Goal: Task Accomplishment & Management: Use online tool/utility

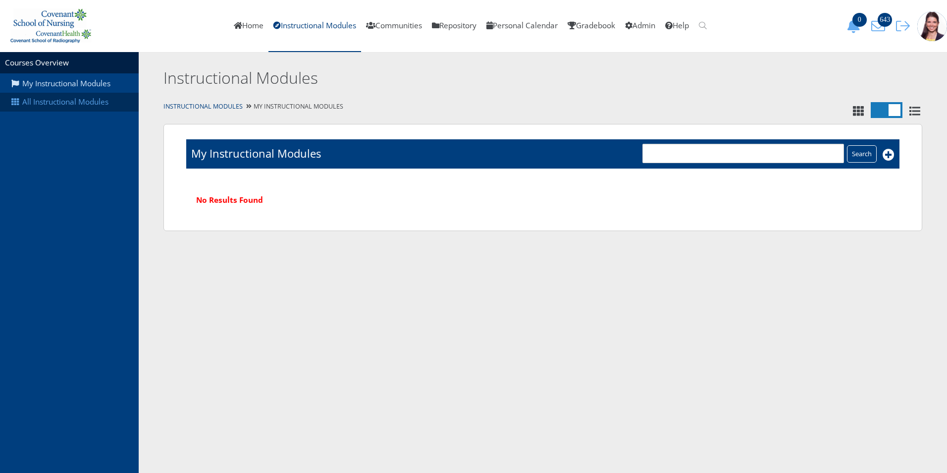
click at [93, 104] on link "All Instructional Modules" at bounding box center [69, 102] width 139 height 19
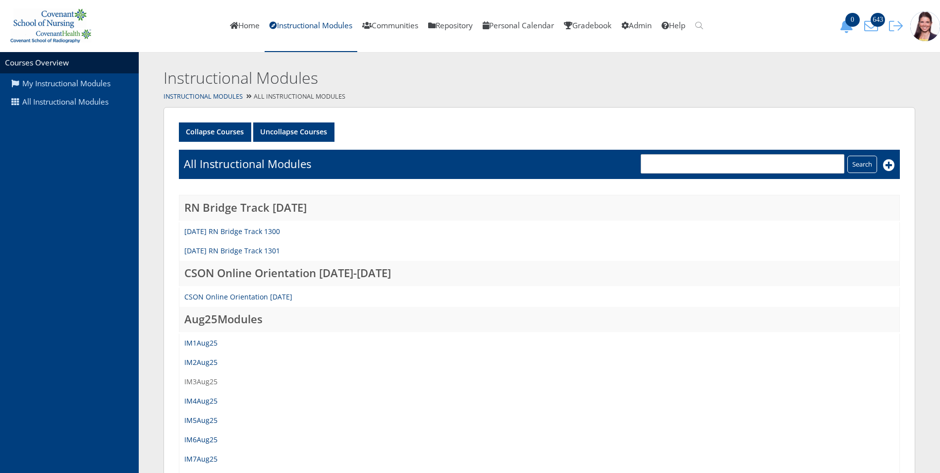
click at [195, 381] on link "IM3Aug25" at bounding box center [200, 381] width 33 height 9
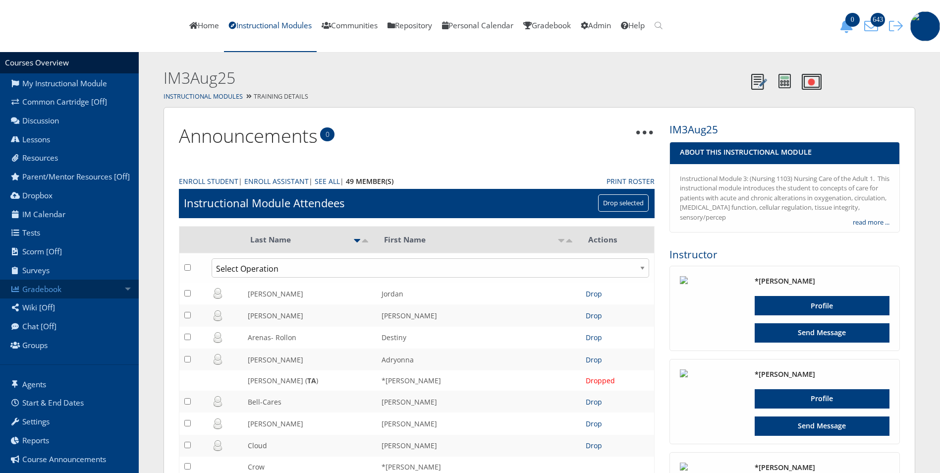
click at [49, 298] on link "Gradebook" at bounding box center [69, 288] width 139 height 19
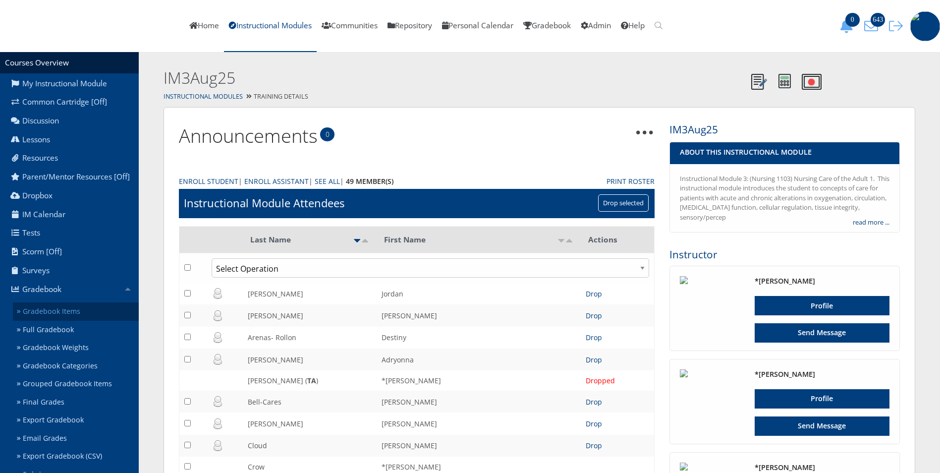
click at [62, 321] on link "Gradebook Items" at bounding box center [76, 311] width 126 height 18
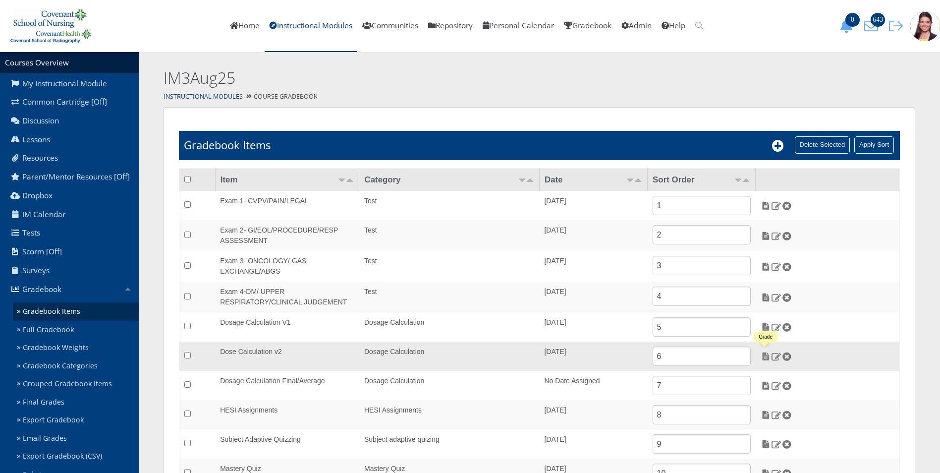
click at [768, 354] on img at bounding box center [766, 356] width 10 height 9
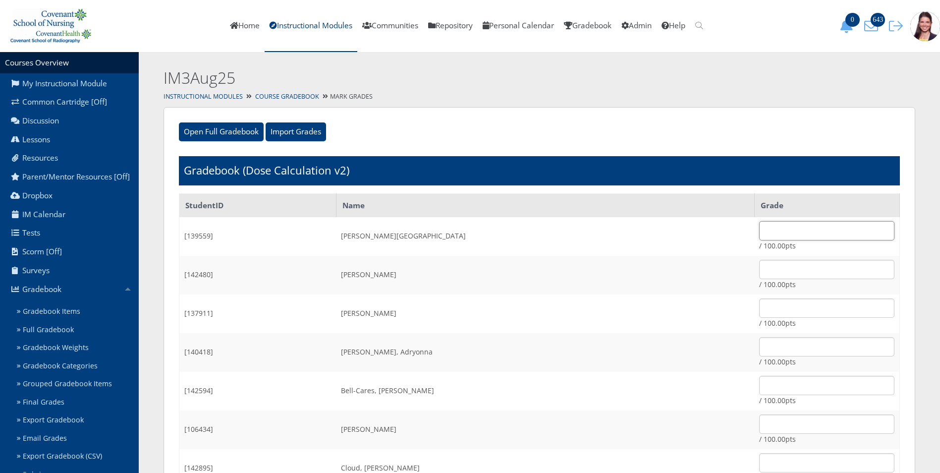
click at [774, 232] on input "text" at bounding box center [826, 230] width 135 height 19
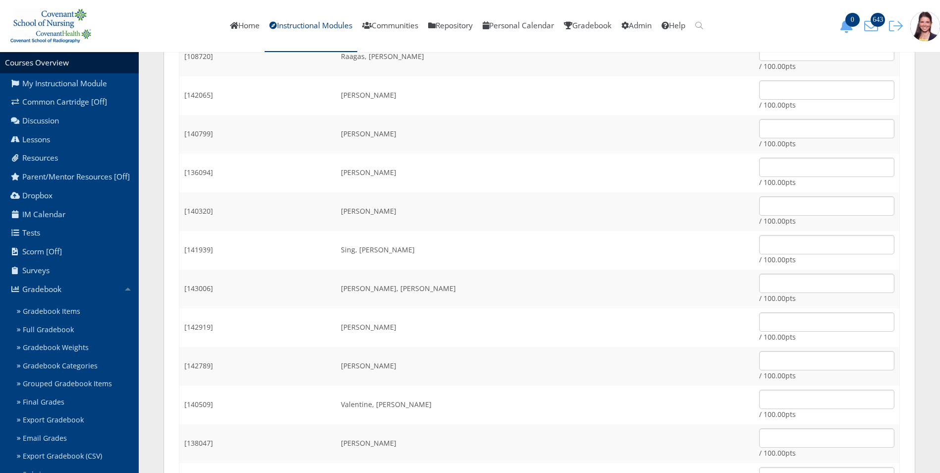
scroll to position [1162, 0]
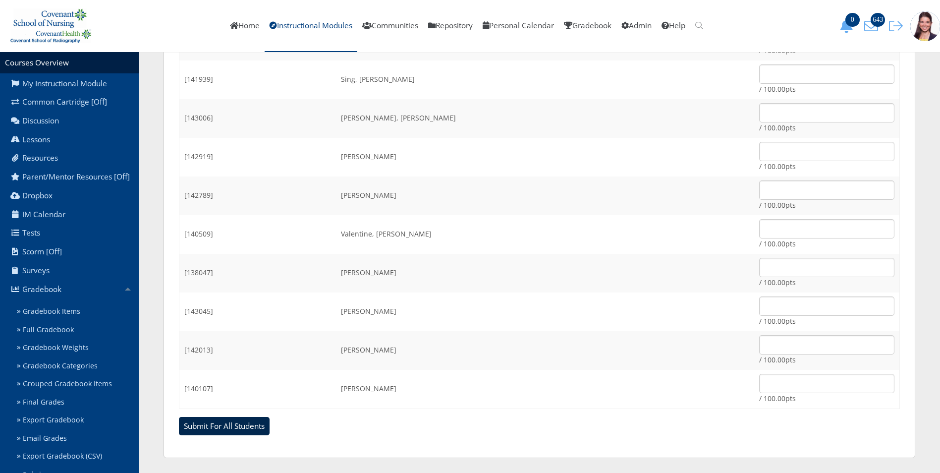
type input "95"
click at [217, 424] on input "Submit For All Students" at bounding box center [224, 426] width 91 height 19
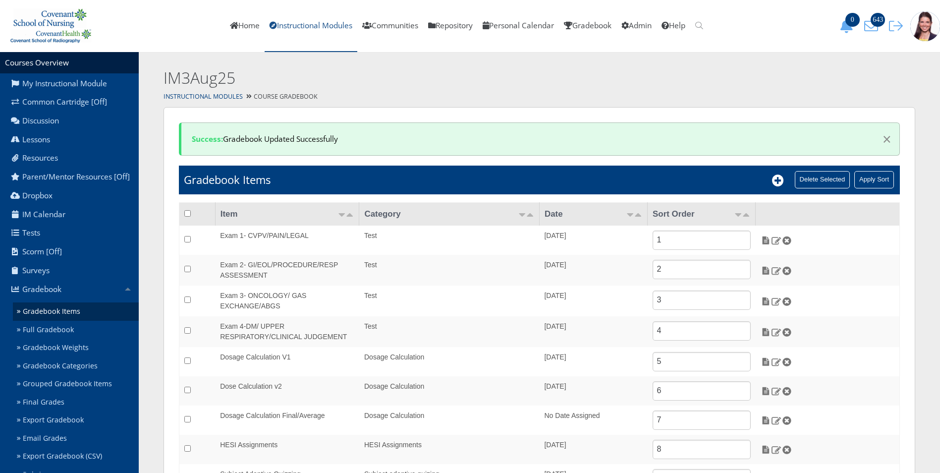
click at [299, 26] on link "Instructional Modules" at bounding box center [311, 26] width 93 height 52
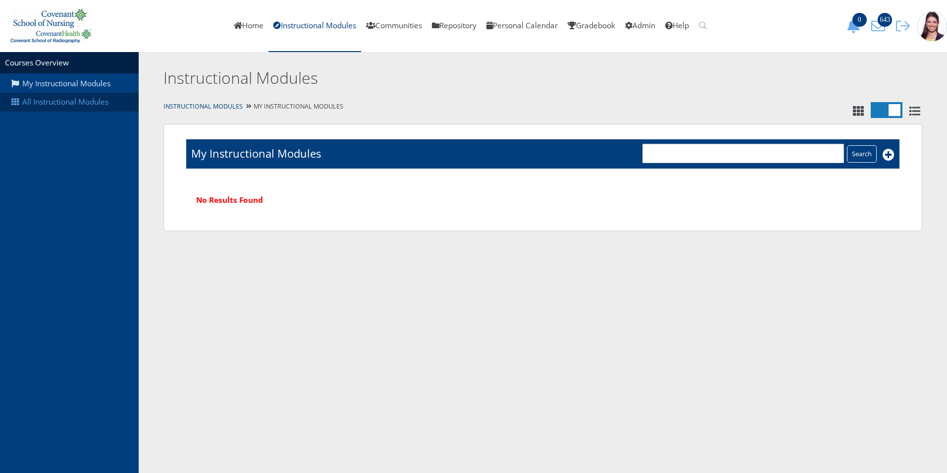
click at [71, 102] on link "All Instructional Modules" at bounding box center [69, 102] width 139 height 19
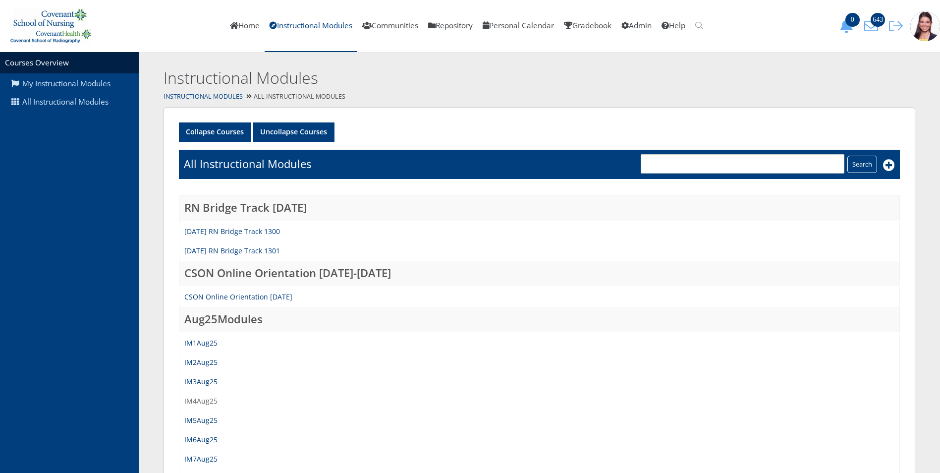
click at [198, 400] on link "IM4Aug25" at bounding box center [200, 400] width 33 height 9
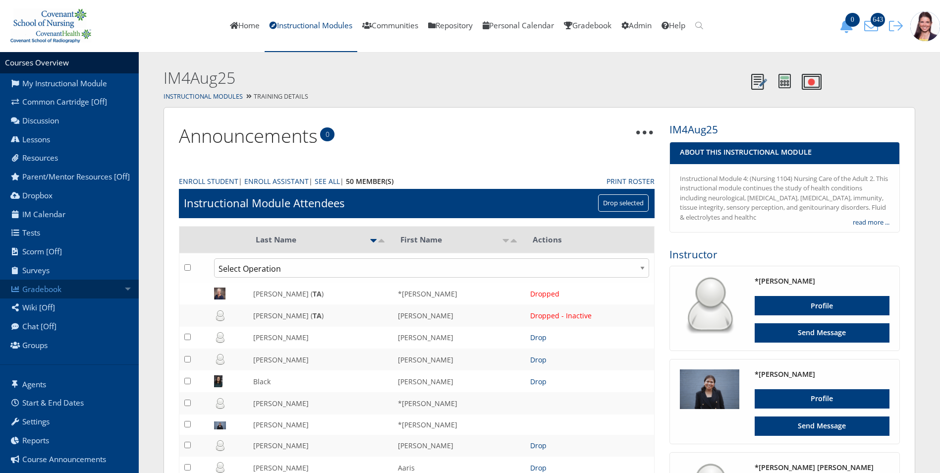
click at [47, 296] on link "Gradebook" at bounding box center [69, 288] width 139 height 19
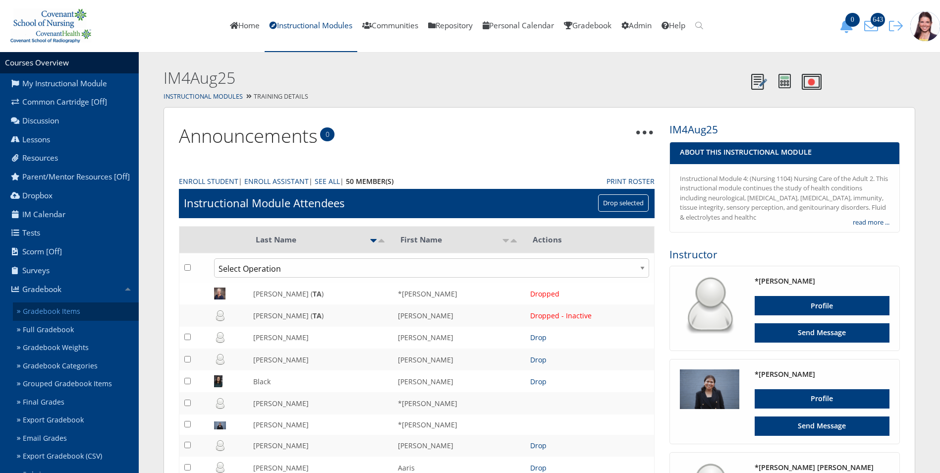
click at [63, 321] on link "Gradebook Items" at bounding box center [76, 311] width 126 height 18
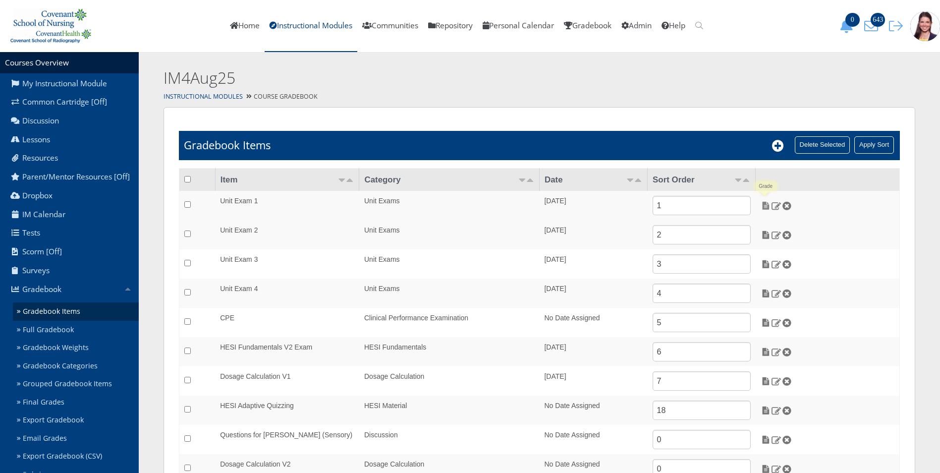
click at [766, 206] on img at bounding box center [766, 205] width 10 height 9
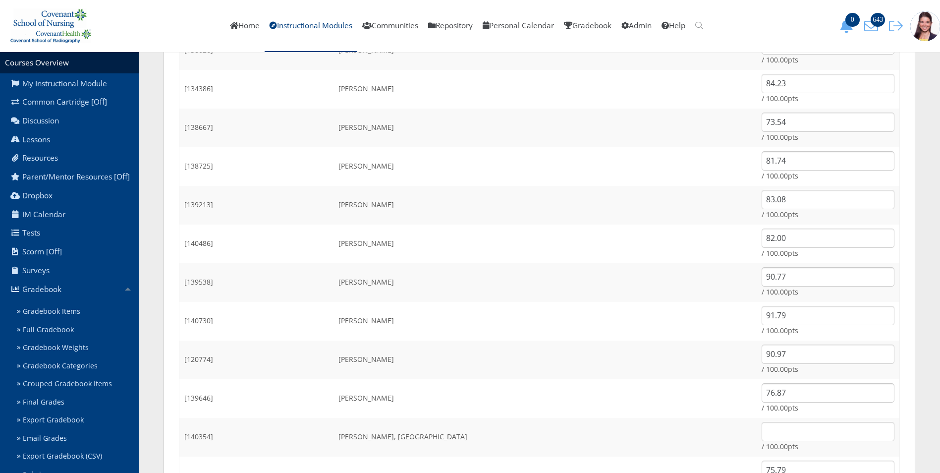
scroll to position [1041, 0]
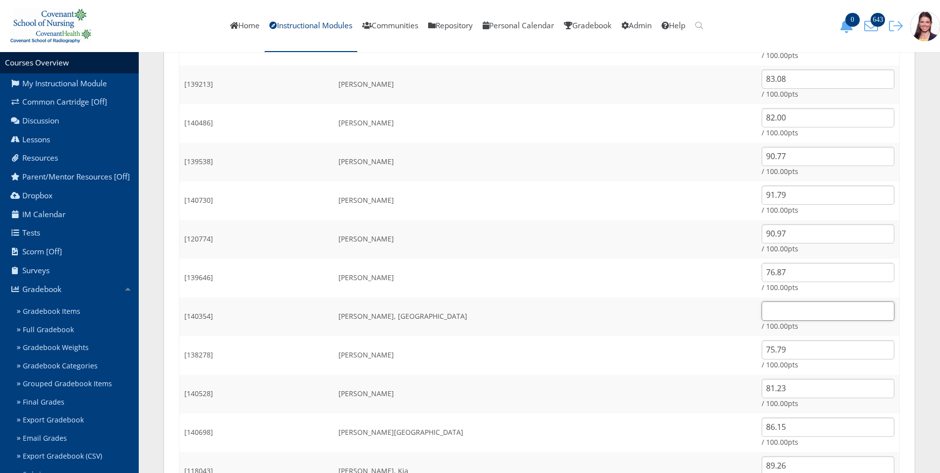
click at [762, 304] on input "text" at bounding box center [828, 310] width 133 height 19
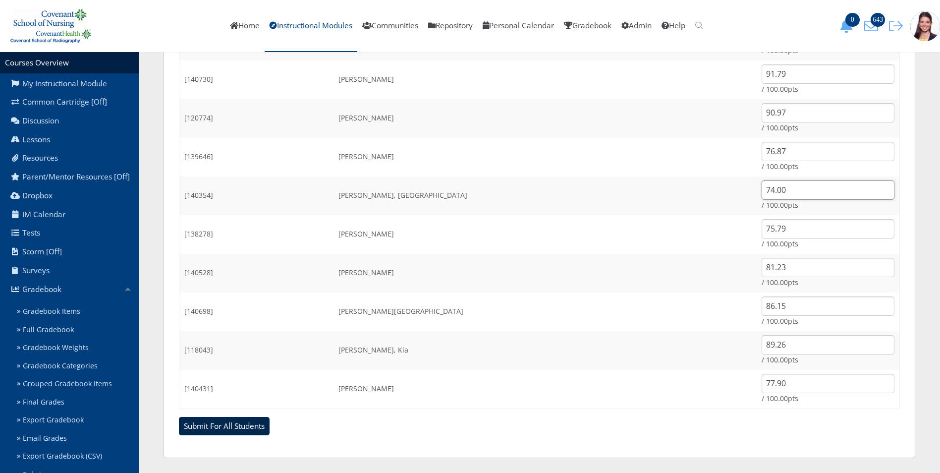
type input "74.00"
click at [220, 426] on input "Submit For All Students" at bounding box center [224, 426] width 91 height 19
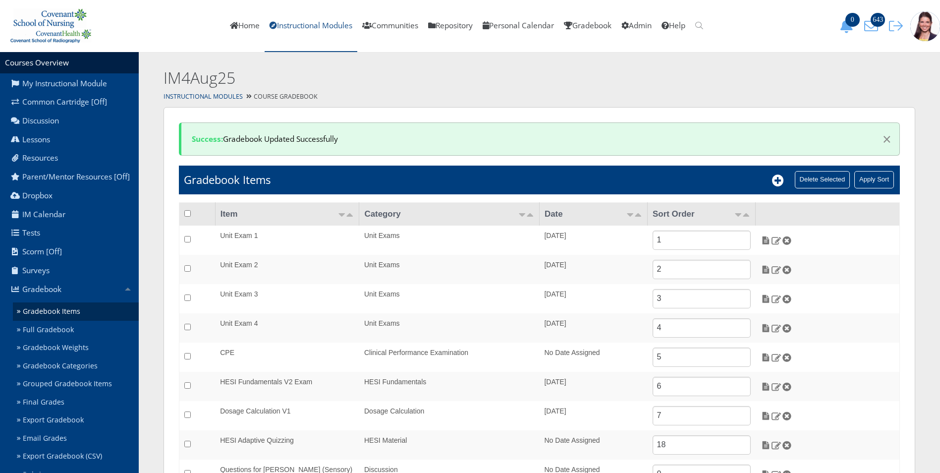
click at [304, 23] on link "Instructional Modules" at bounding box center [311, 26] width 93 height 52
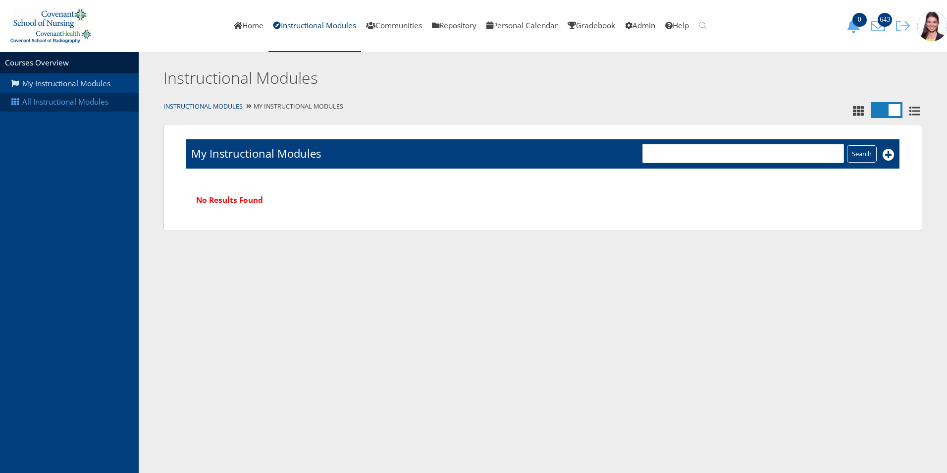
click at [69, 97] on link "All Instructional Modules" at bounding box center [69, 102] width 139 height 19
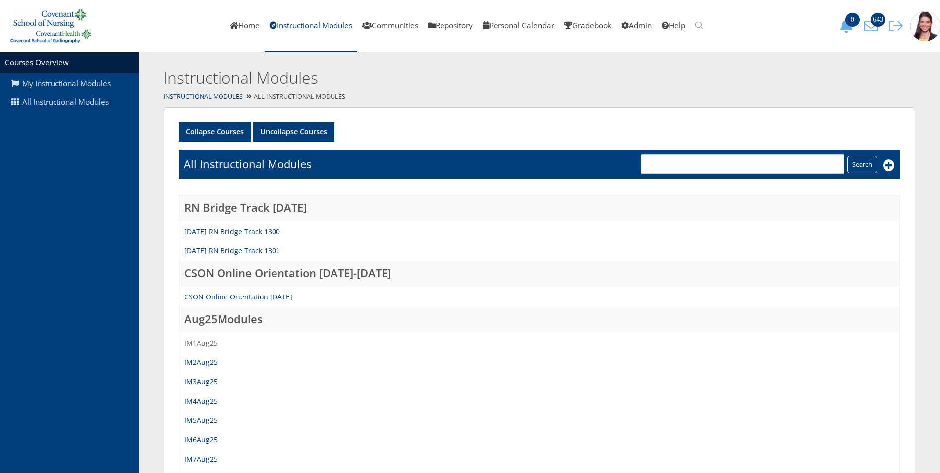
click at [210, 344] on link "IM1Aug25" at bounding box center [200, 342] width 33 height 9
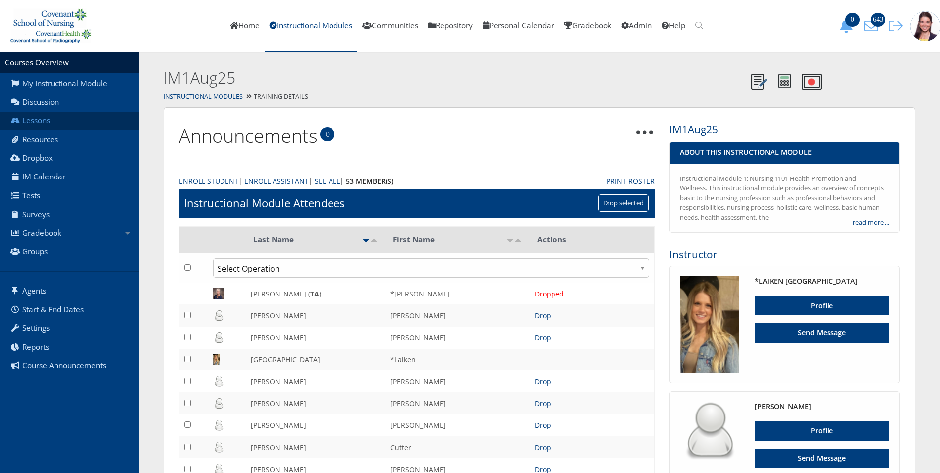
click at [44, 122] on link "Lessons" at bounding box center [69, 120] width 139 height 19
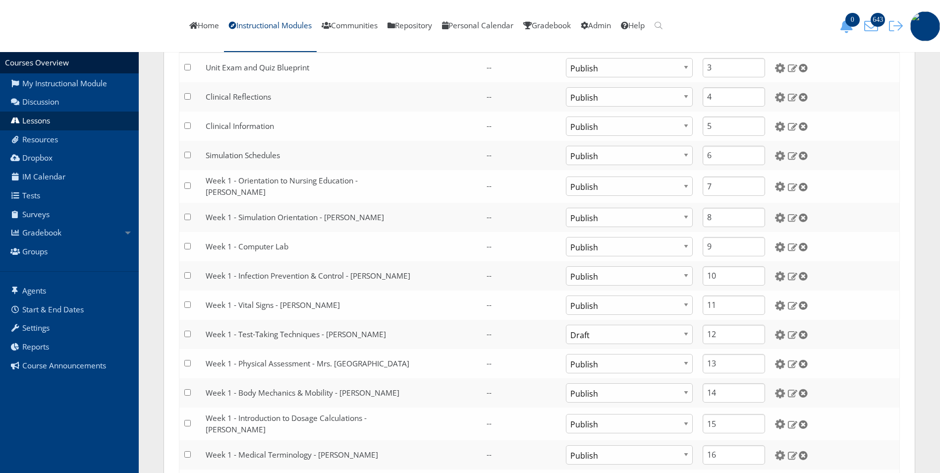
scroll to position [297, 0]
click at [45, 231] on link "Gradebook" at bounding box center [69, 232] width 139 height 19
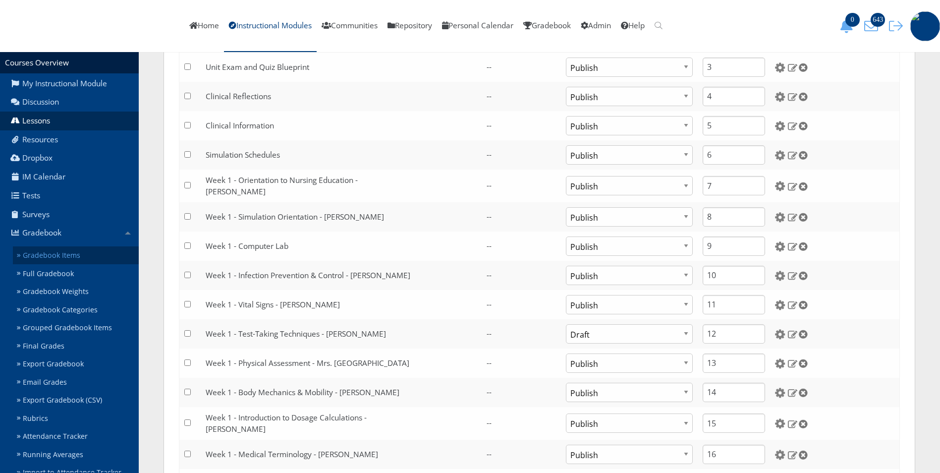
click at [60, 256] on link "Gradebook Items" at bounding box center [76, 255] width 126 height 18
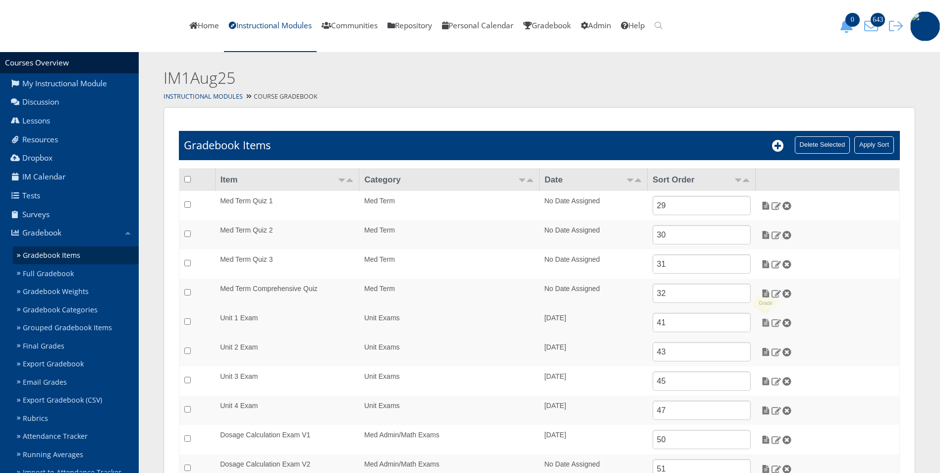
click at [769, 324] on img at bounding box center [766, 322] width 10 height 9
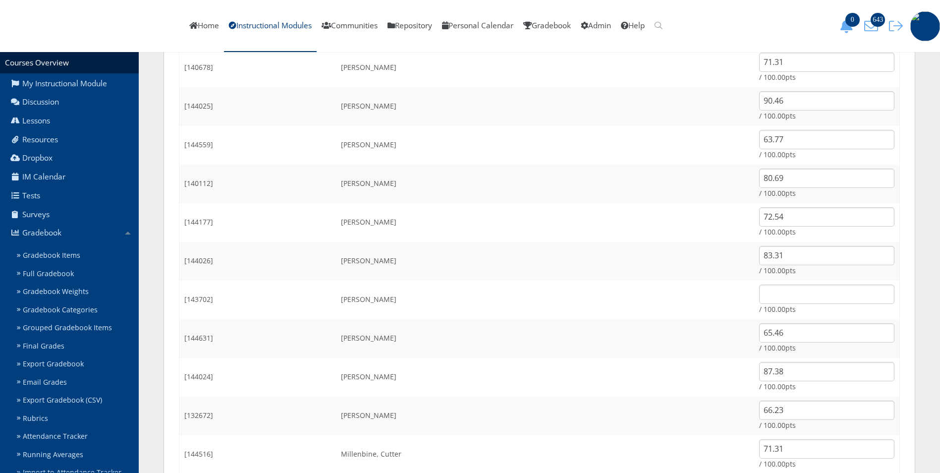
scroll to position [644, 0]
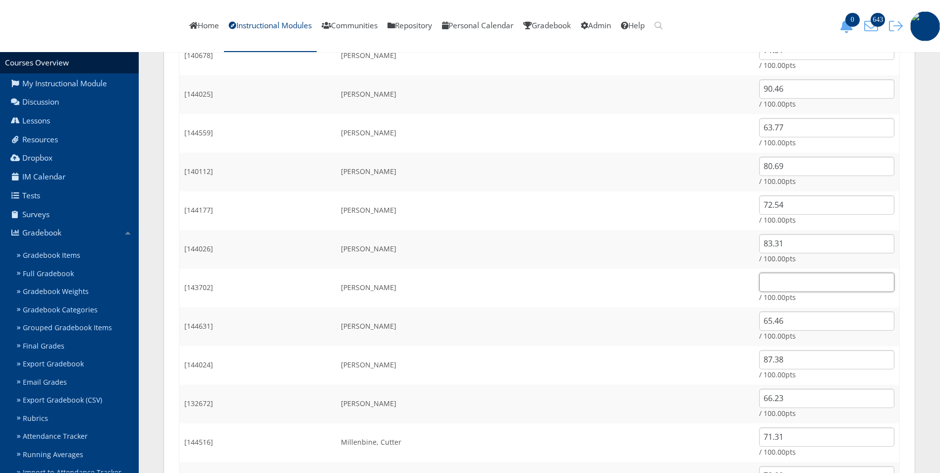
click at [790, 277] on input "text" at bounding box center [826, 282] width 135 height 19
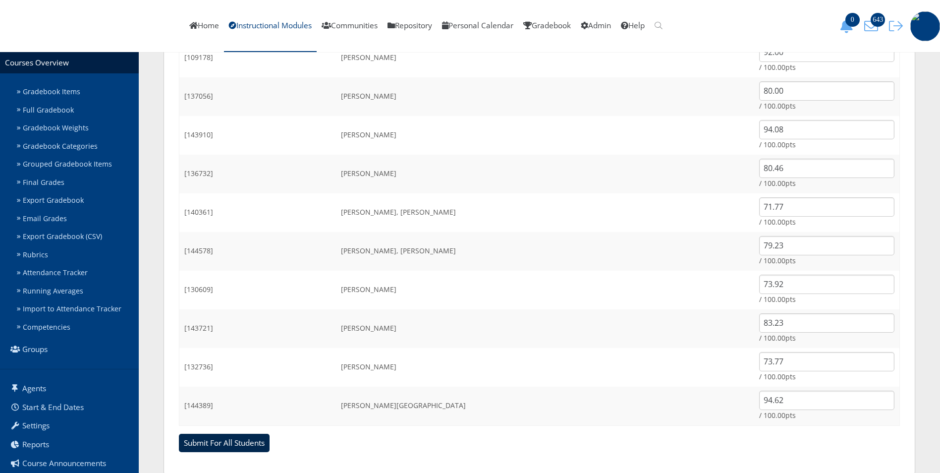
scroll to position [1355, 0]
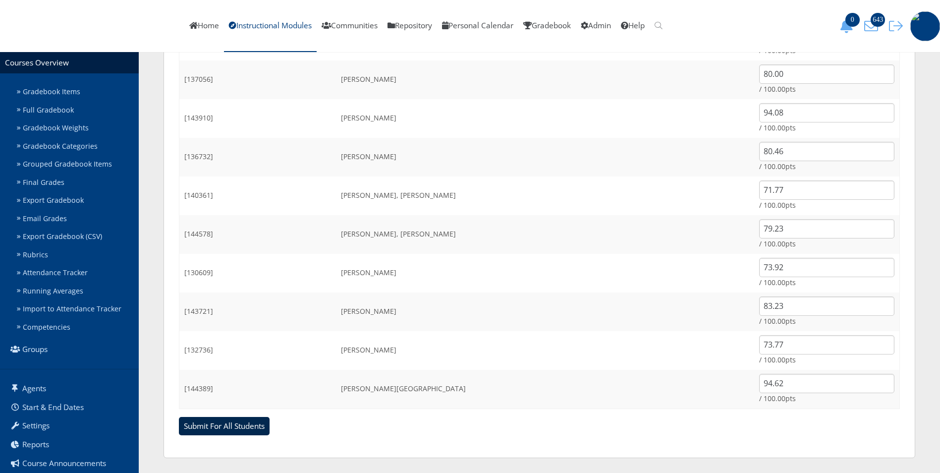
type input "85.77"
click at [217, 428] on input "Submit For All Students" at bounding box center [224, 426] width 91 height 19
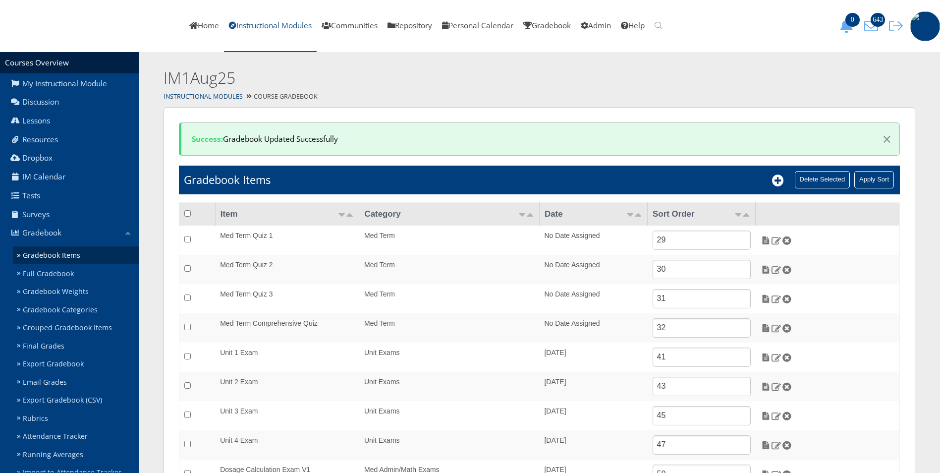
click at [317, 28] on link "Instructional Modules" at bounding box center [270, 26] width 93 height 52
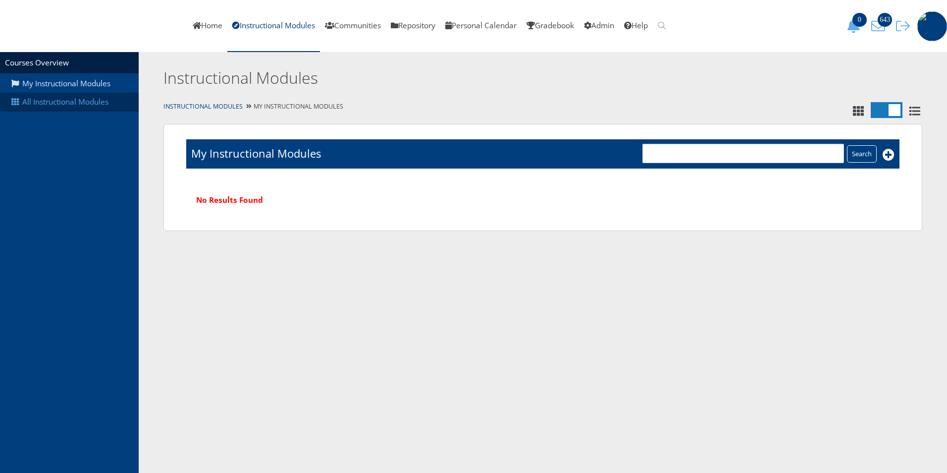
click at [60, 102] on link "All Instructional Modules" at bounding box center [69, 102] width 139 height 19
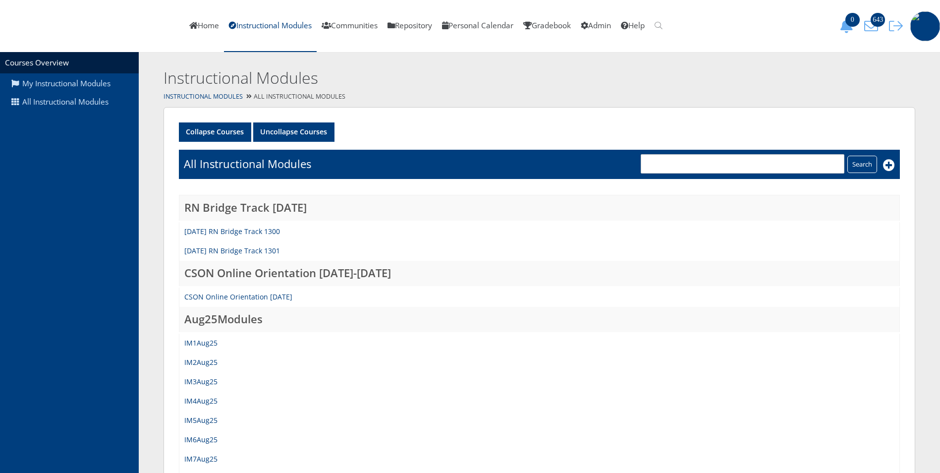
scroll to position [50, 0]
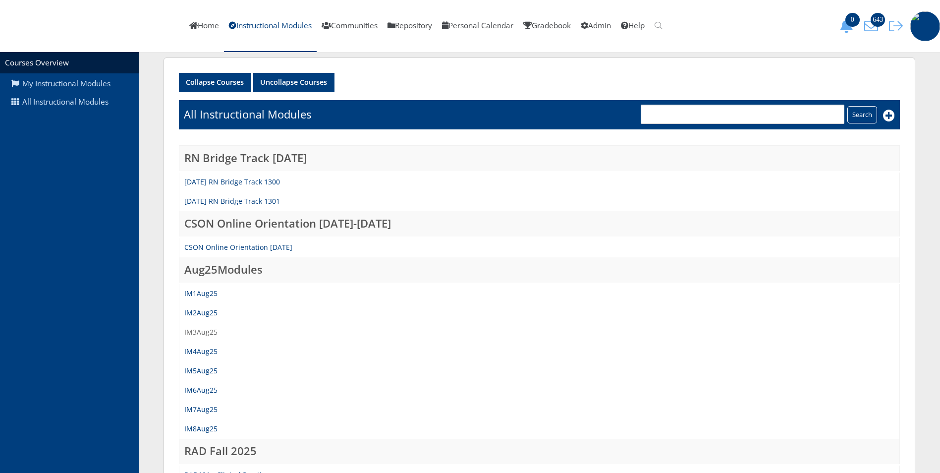
click at [201, 332] on link "IM3Aug25" at bounding box center [200, 331] width 33 height 9
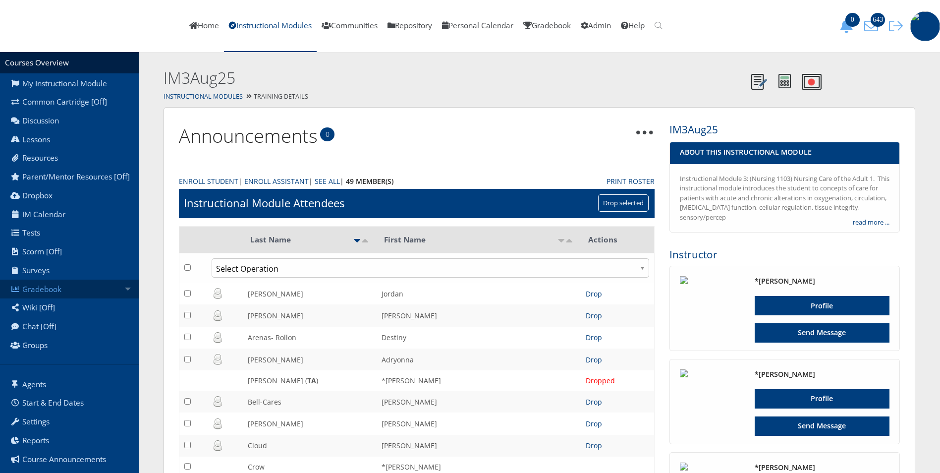
click at [48, 294] on link "Gradebook" at bounding box center [69, 288] width 139 height 19
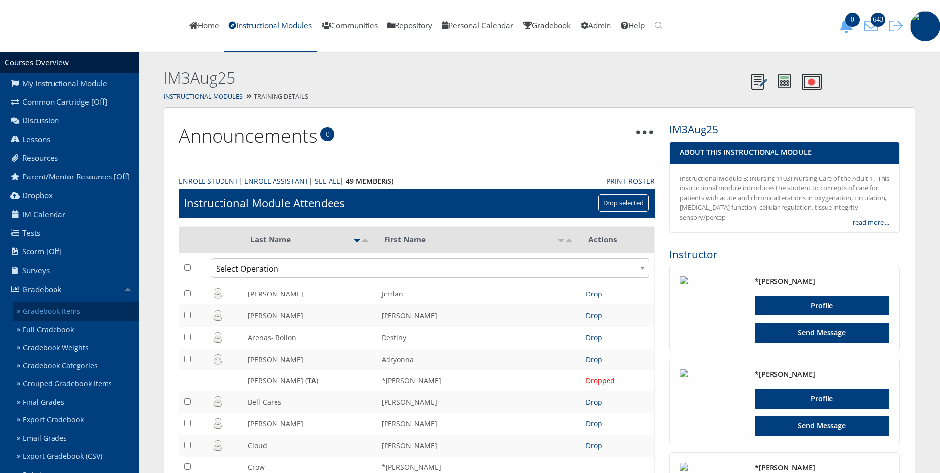
click at [64, 321] on link "Gradebook Items" at bounding box center [76, 311] width 126 height 18
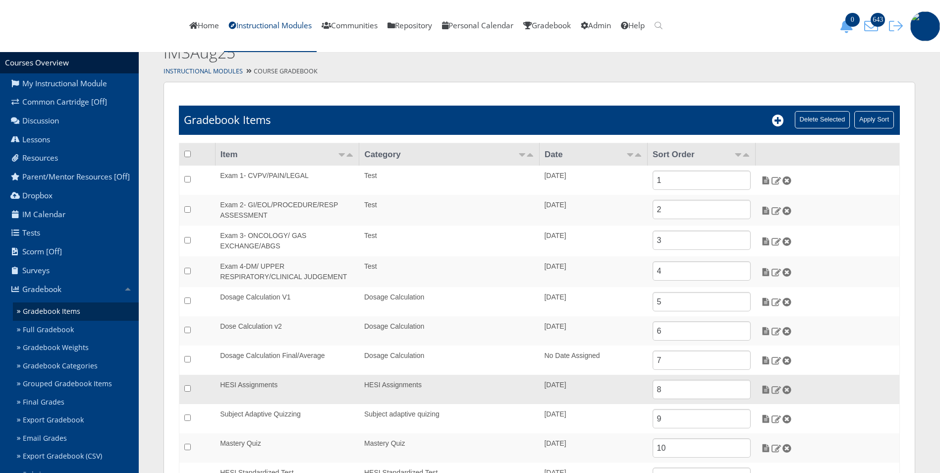
scroll to position [13, 0]
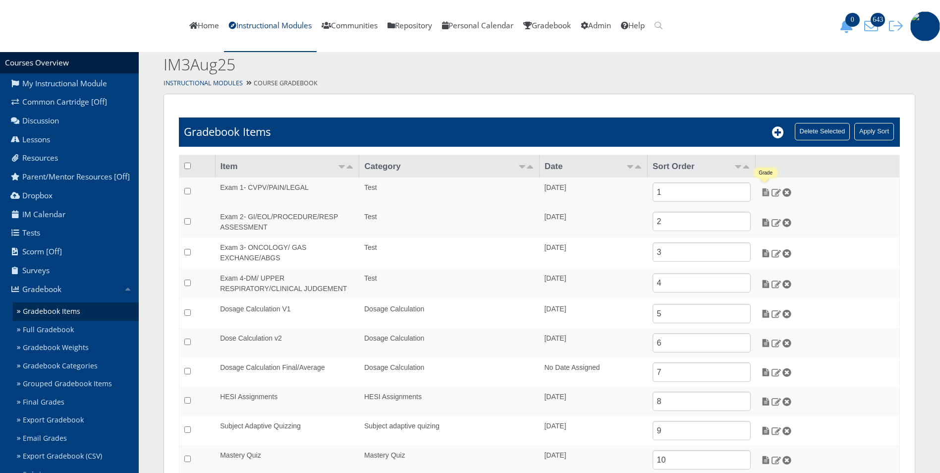
click at [769, 194] on img at bounding box center [766, 192] width 10 height 9
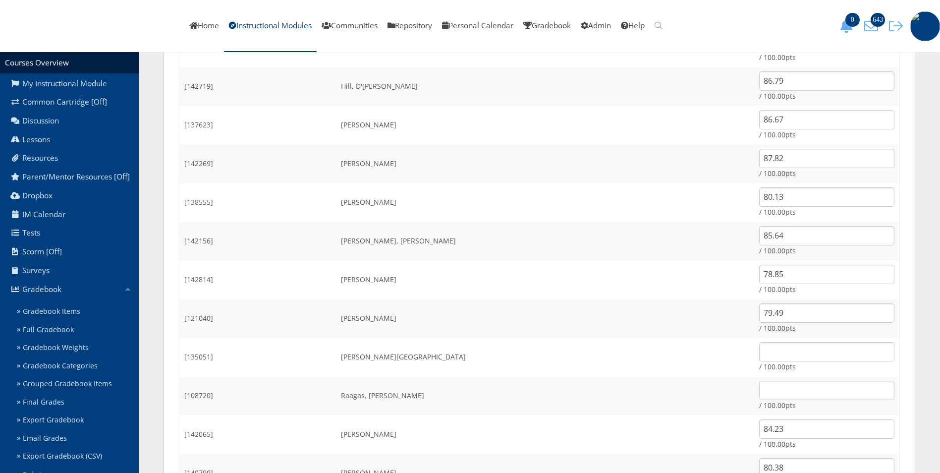
scroll to position [743, 0]
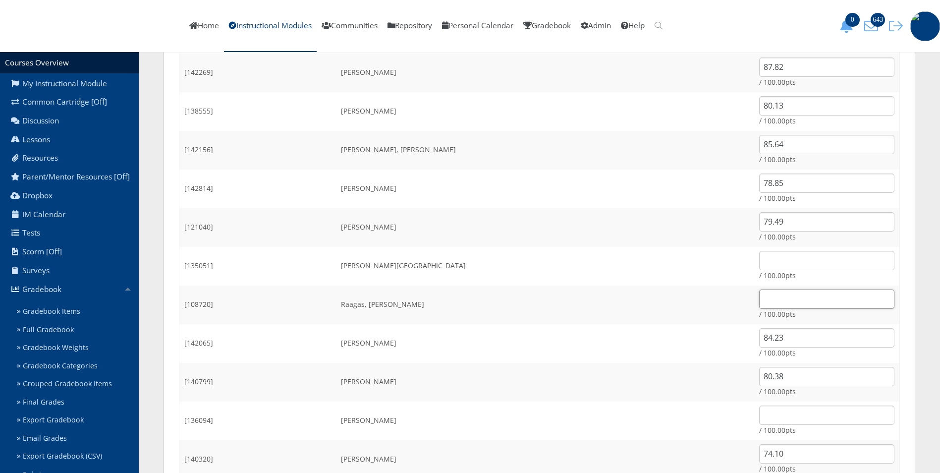
click at [759, 299] on input "text" at bounding box center [826, 298] width 135 height 19
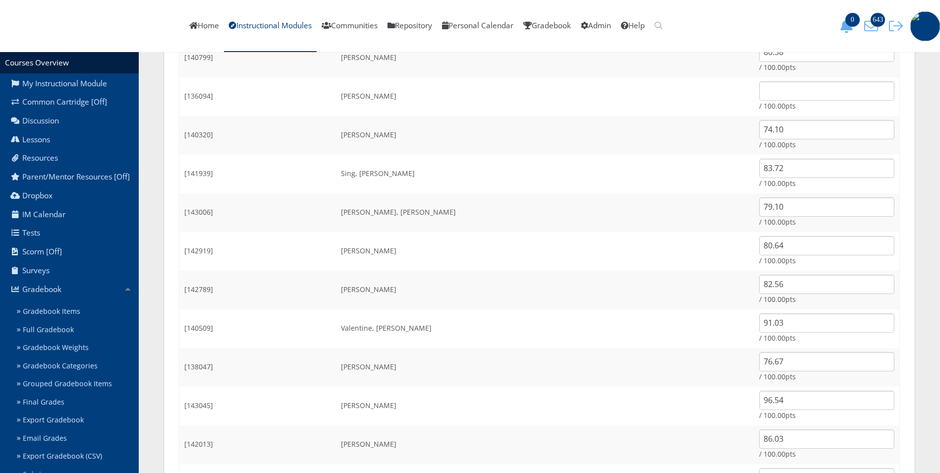
scroll to position [1162, 0]
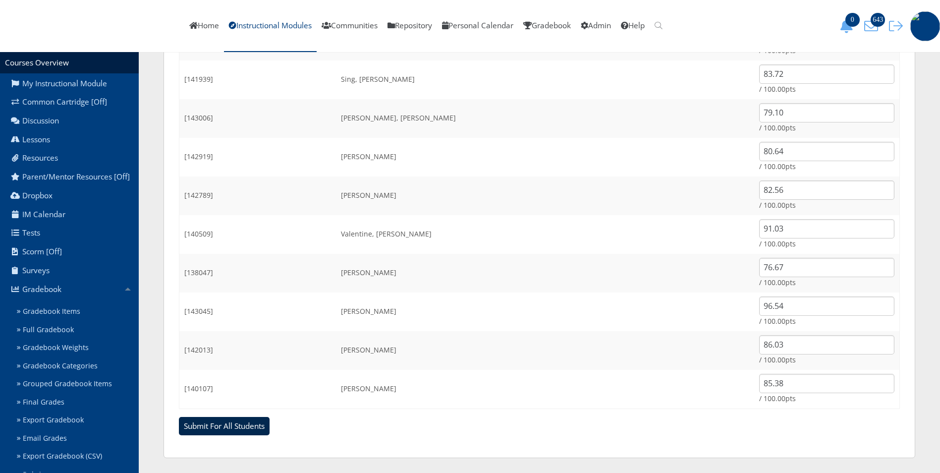
type input "68.85"
click at [216, 427] on input "Submit For All Students" at bounding box center [224, 426] width 91 height 19
